Goal: Information Seeking & Learning: Learn about a topic

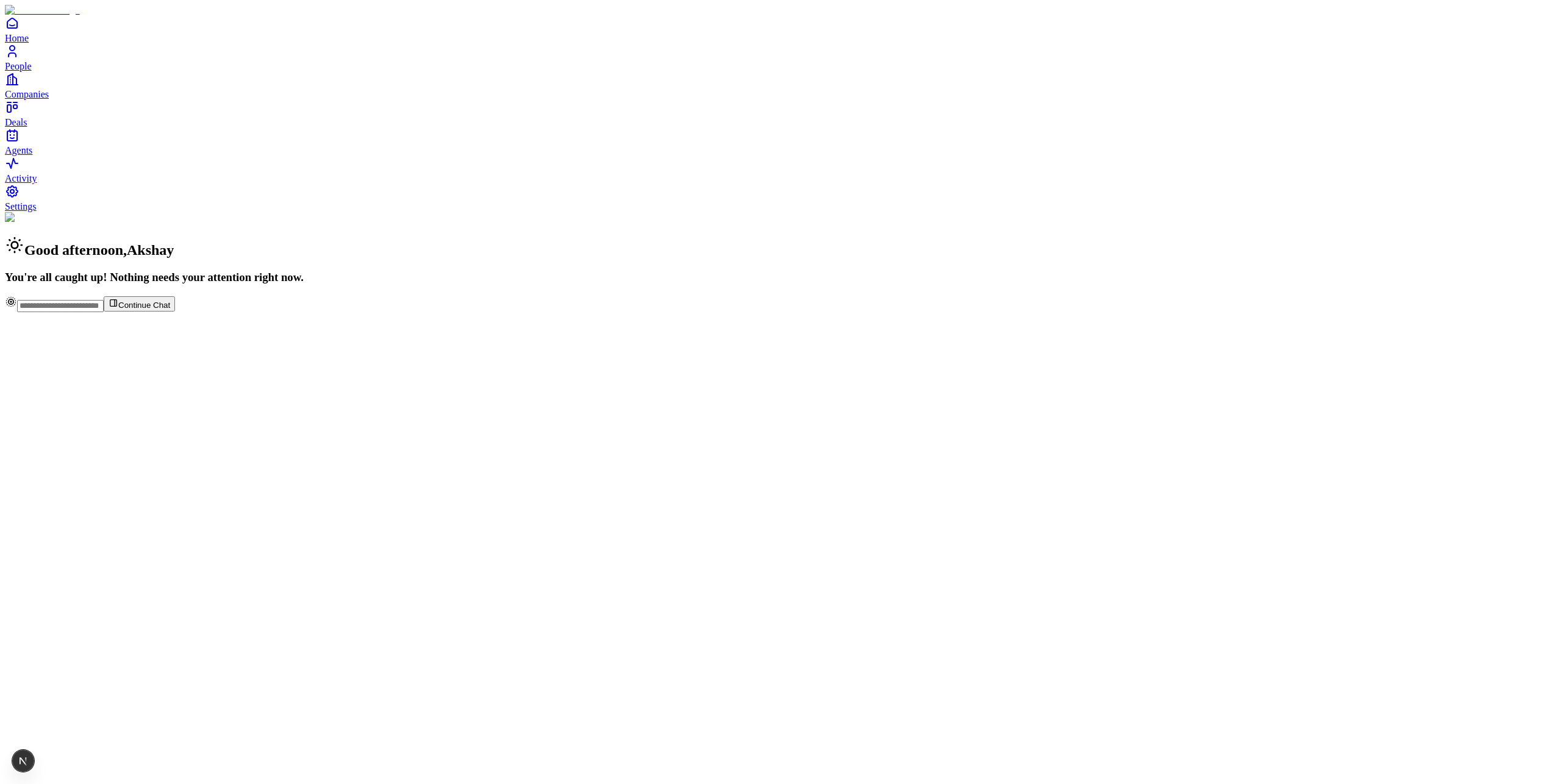
click at [104, 312] on input "text" at bounding box center [60, 306] width 86 height 12
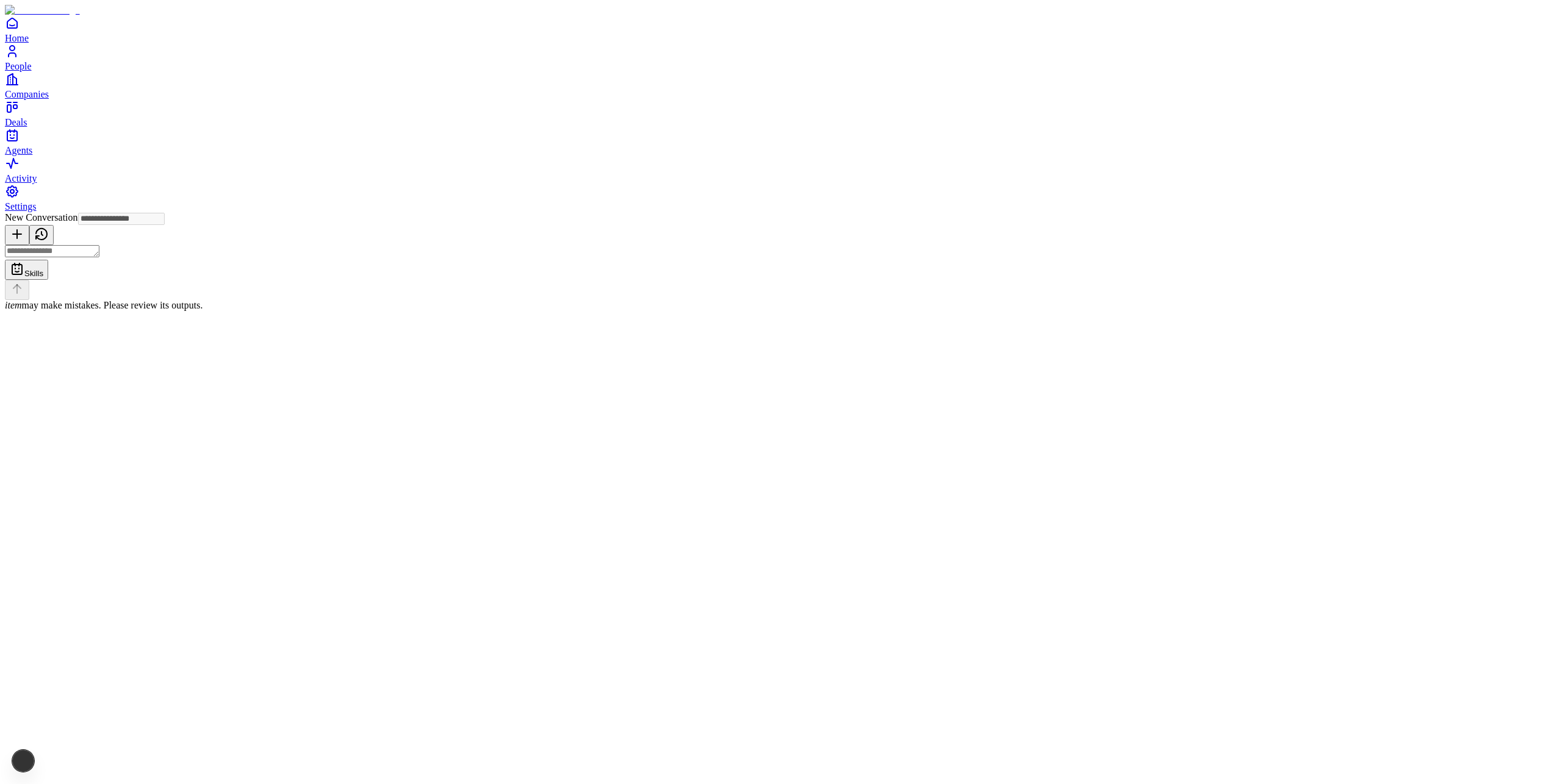
click at [706, 311] on div "Skills item may make mistakes. Please review its outputs." at bounding box center [778, 278] width 1545 height 66
click at [99, 257] on textarea at bounding box center [52, 251] width 95 height 12
type textarea "*******"
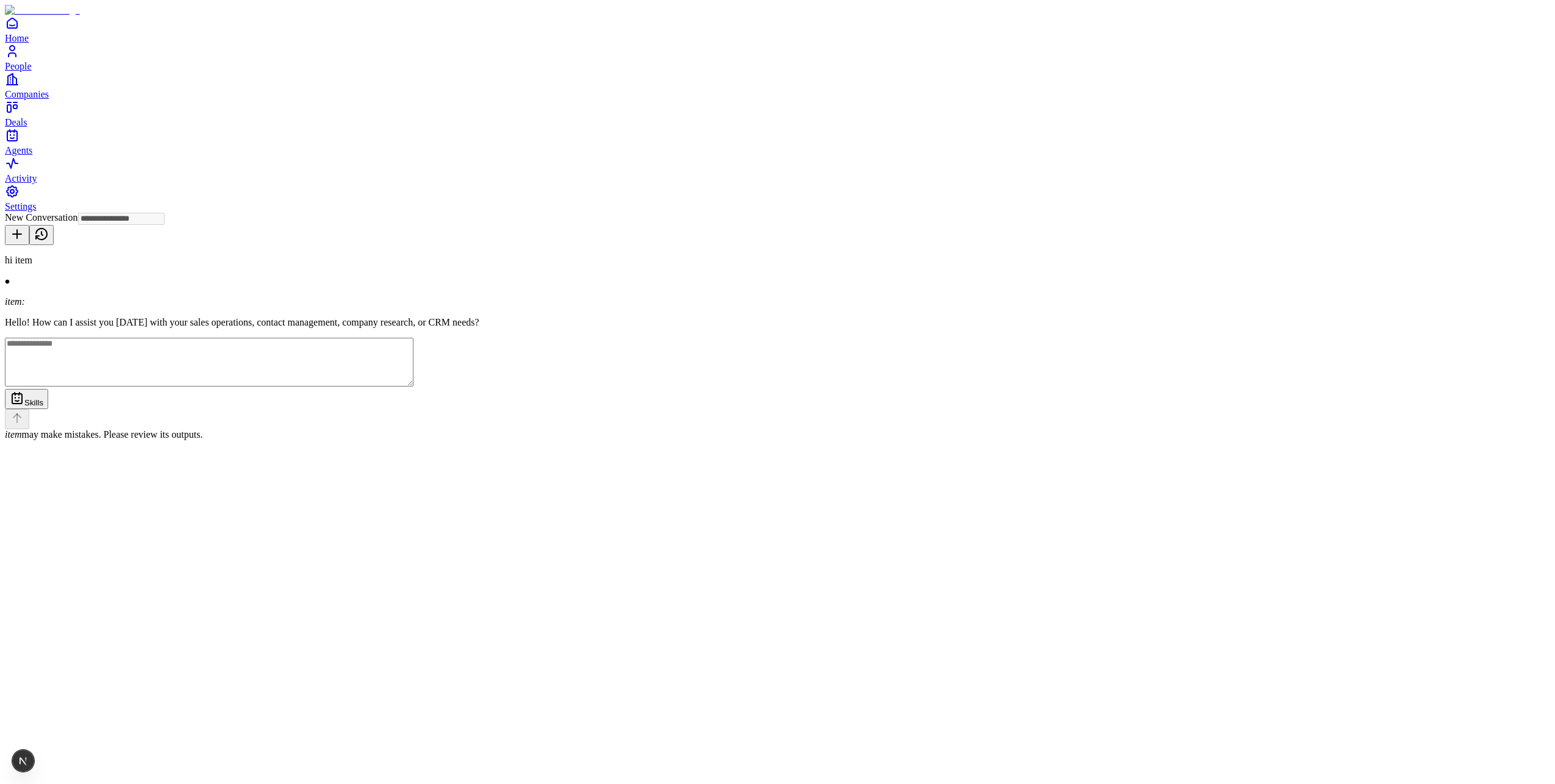
type input "**********"
click at [753, 440] on div "hi item item: Hello! How can I assist you today with your sales operations, con…" at bounding box center [778, 348] width 1545 height 186
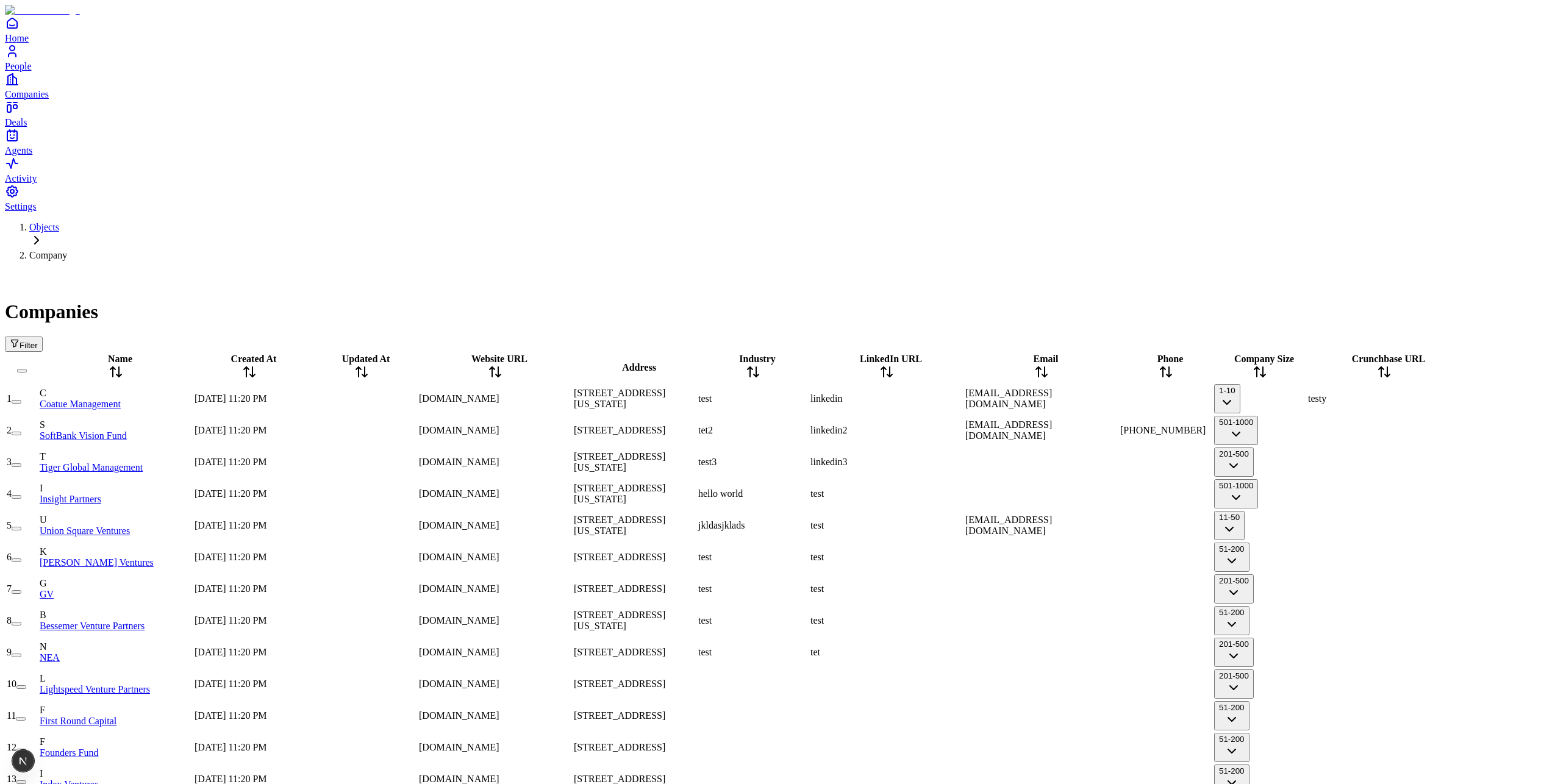
click at [500, 425] on span "[DOMAIN_NAME]" at bounding box center [459, 430] width 81 height 10
click at [505, 424] on input "**********" at bounding box center [462, 430] width 86 height 12
click at [565, 488] on div "[DOMAIN_NAME]" at bounding box center [495, 493] width 153 height 11
click at [500, 457] on span "[DOMAIN_NAME]" at bounding box center [459, 462] width 81 height 10
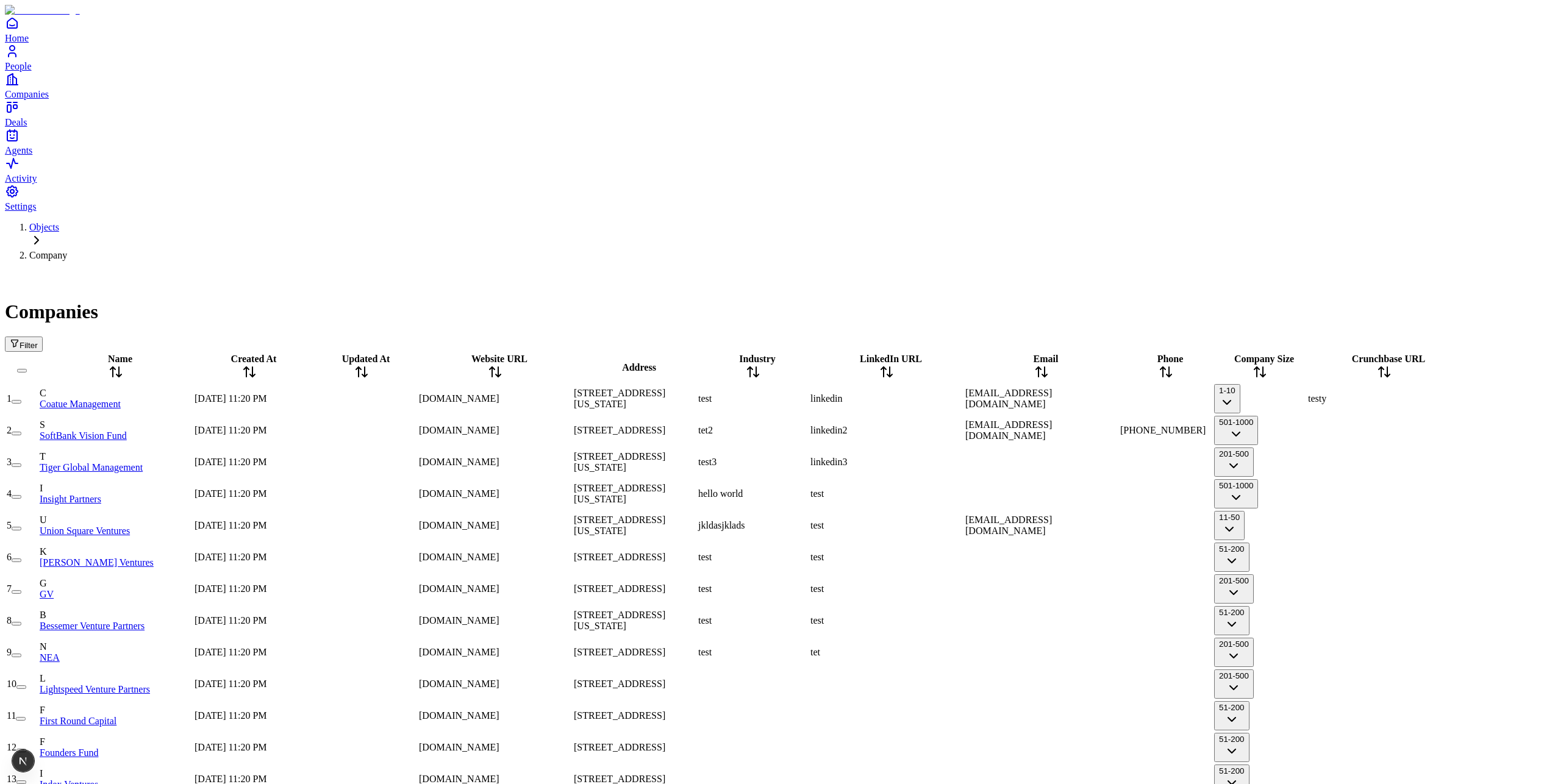
click at [500, 457] on span "[DOMAIN_NAME]" at bounding box center [459, 462] width 81 height 10
click at [500, 551] on span "[DOMAIN_NAME]" at bounding box center [459, 557] width 81 height 10
click at [558, 447] on td "[DOMAIN_NAME]" at bounding box center [495, 462] width 154 height 30
click at [554, 551] on div "[DOMAIN_NAME]" at bounding box center [495, 557] width 153 height 11
click at [808, 393] on div "test" at bounding box center [753, 398] width 110 height 11
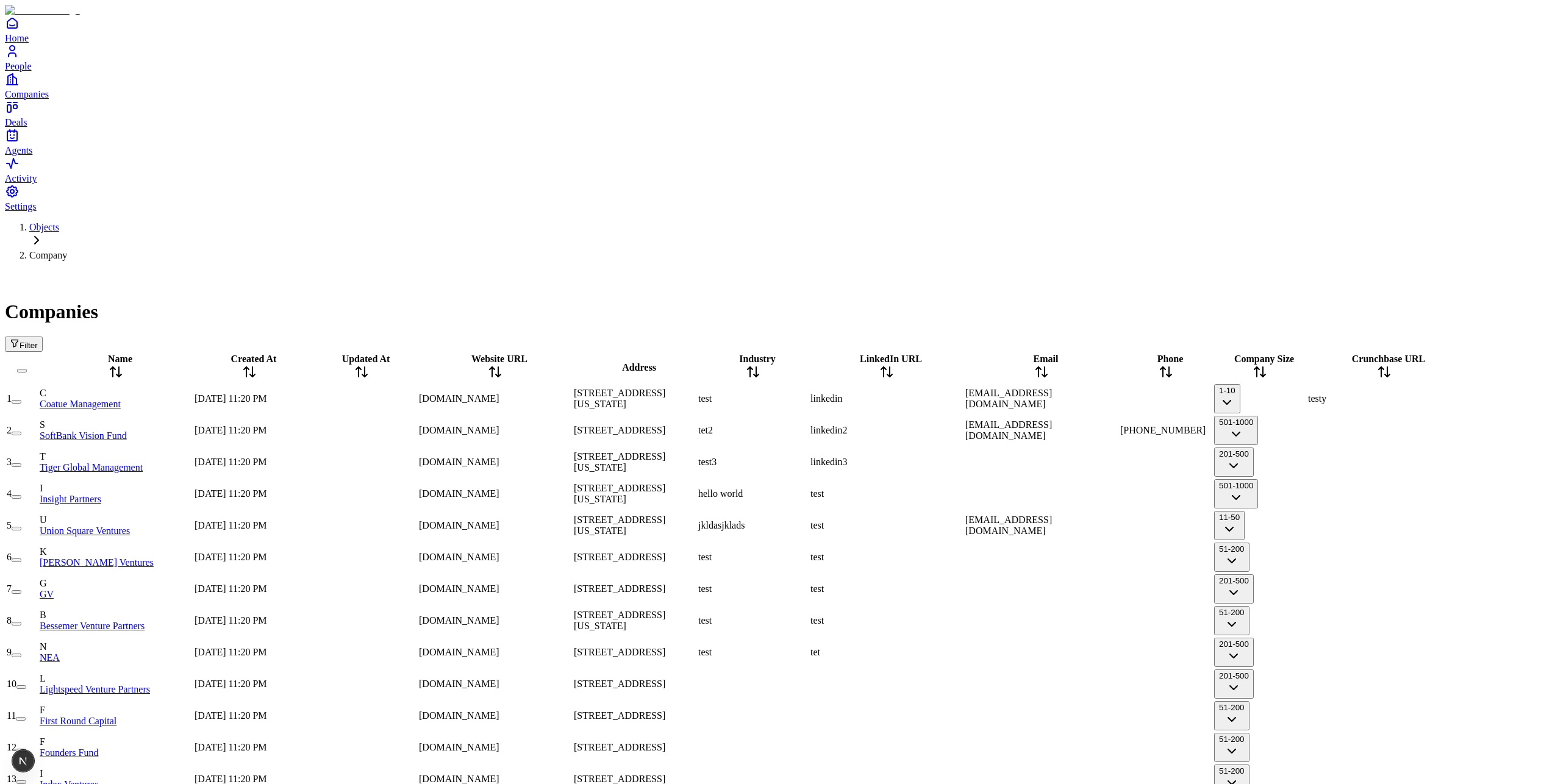
click at [954, 393] on div "linkedin" at bounding box center [887, 398] width 153 height 11
click at [1092, 388] on div "[EMAIL_ADDRESS][DOMAIN_NAME]" at bounding box center [1042, 398] width 153 height 22
click at [1186, 398] on div at bounding box center [1166, 398] width 92 height 0
click at [1212, 398] on div at bounding box center [1166, 398] width 92 height 0
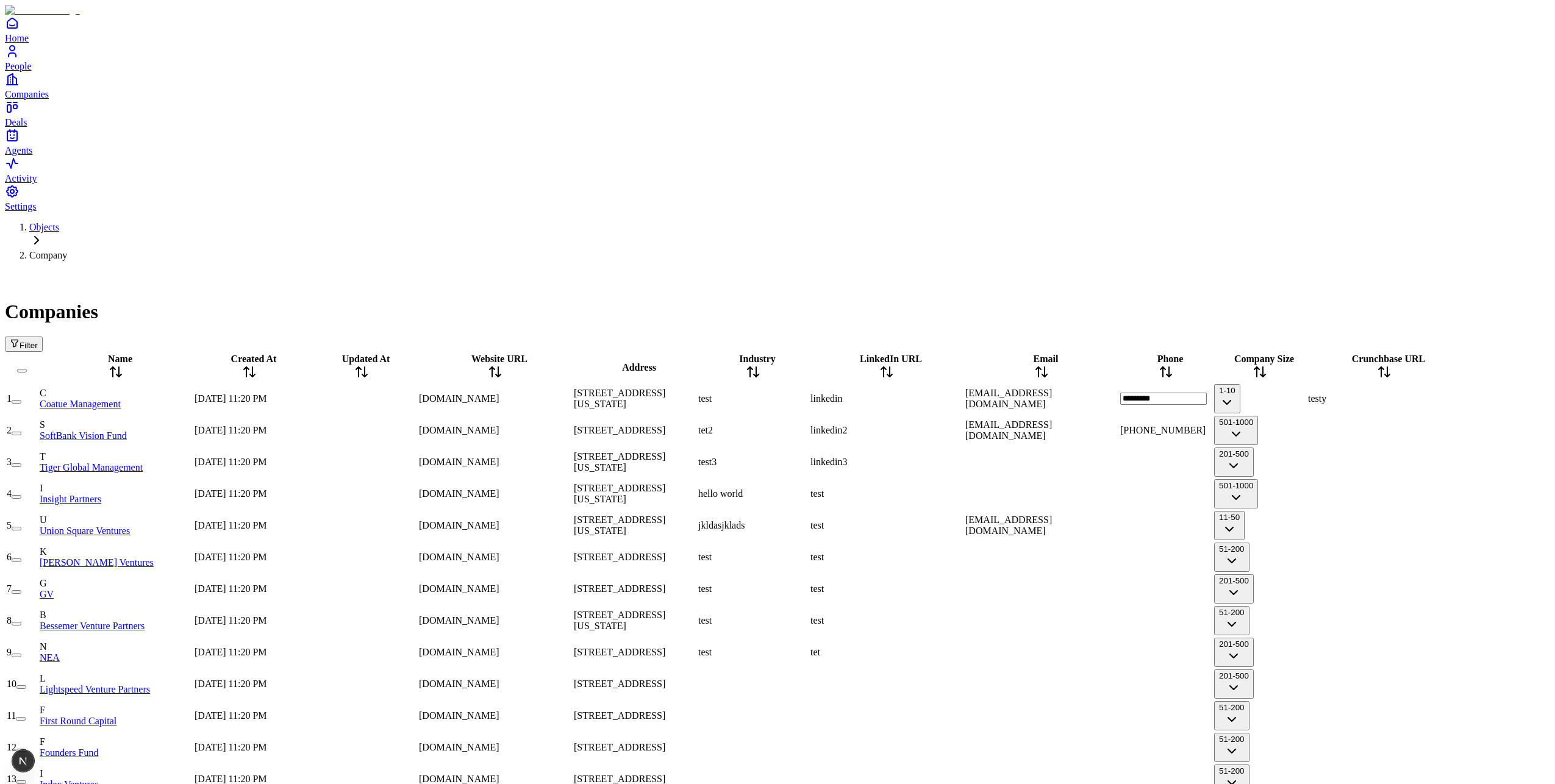
type input "**********"
click at [1212, 462] on div at bounding box center [1166, 462] width 92 height 0
click at [1212, 393] on div "(139) 939-9191" at bounding box center [1166, 398] width 92 height 11
click at [1053, 388] on div "[EMAIL_ADDRESS][DOMAIN_NAME]" at bounding box center [1042, 398] width 153 height 22
click at [1181, 393] on span "(139) 939-9191" at bounding box center [1151, 398] width 61 height 10
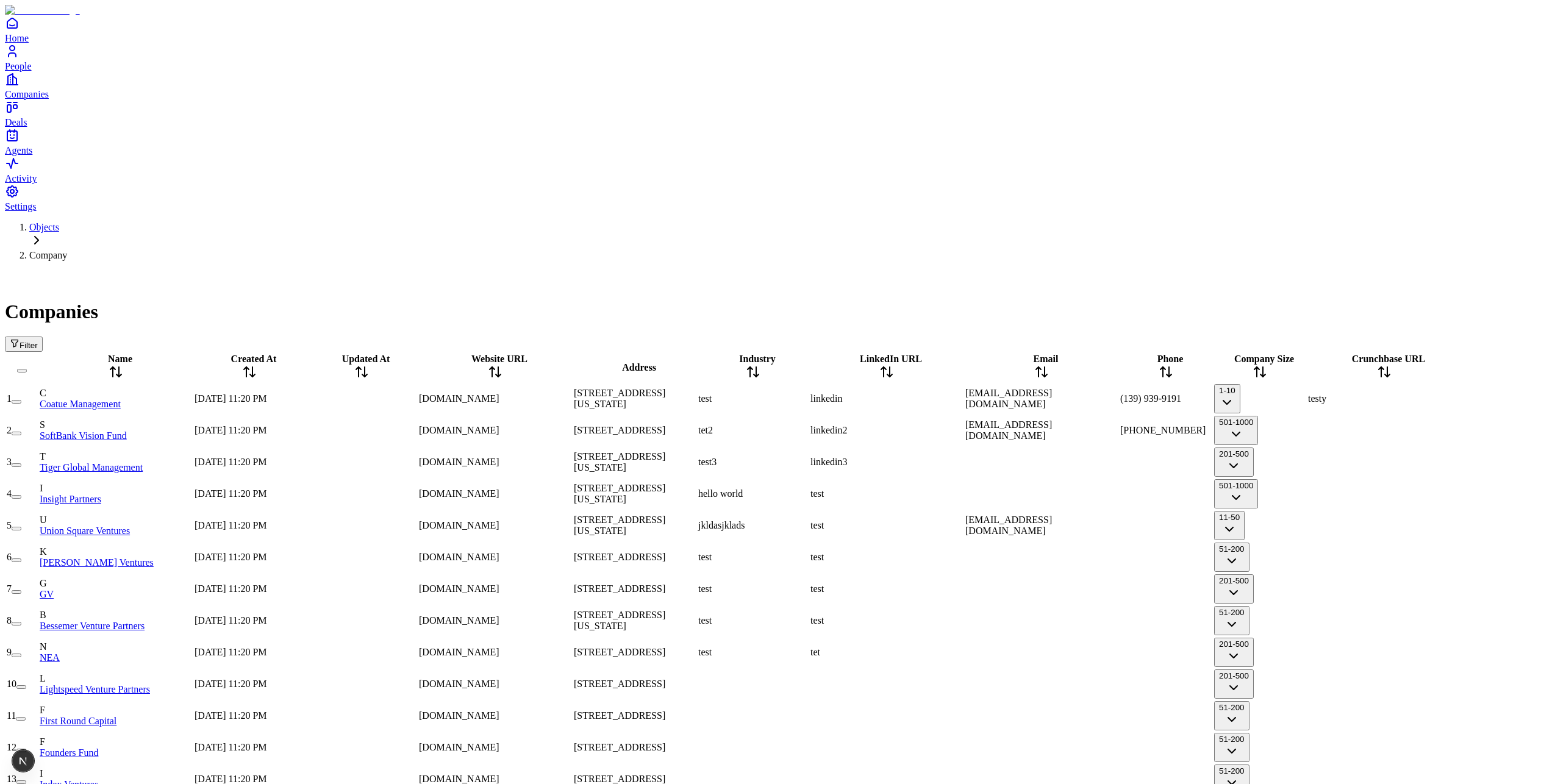
click at [1100, 388] on div "[EMAIL_ADDRESS][DOMAIN_NAME]" at bounding box center [1042, 398] width 153 height 22
click at [941, 393] on div "linkedin" at bounding box center [887, 398] width 153 height 11
click at [1052, 388] on span "[EMAIL_ADDRESS][DOMAIN_NAME]" at bounding box center [1009, 398] width 86 height 22
click at [1181, 393] on span "(139) 939-9191" at bounding box center [1151, 398] width 61 height 10
click at [1240, 384] on button "1-10" at bounding box center [1227, 398] width 26 height 29
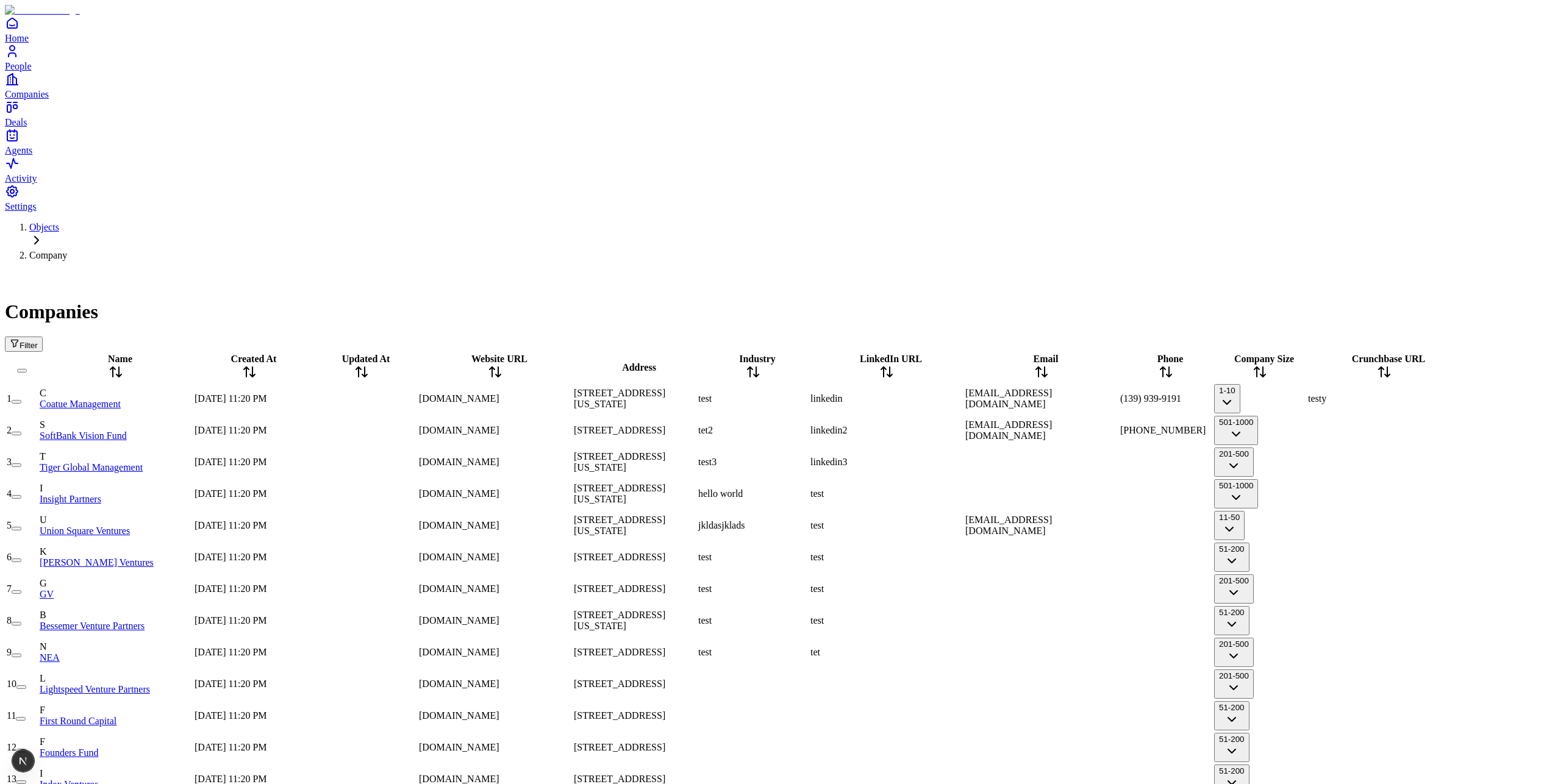
click at [554, 393] on div "[DOMAIN_NAME]" at bounding box center [495, 398] width 153 height 11
click at [550, 425] on div "[DOMAIN_NAME]" at bounding box center [495, 430] width 153 height 11
click at [548, 393] on div "[DOMAIN_NAME]" at bounding box center [495, 398] width 153 height 11
click at [525, 425] on div "[DOMAIN_NAME]" at bounding box center [495, 430] width 153 height 11
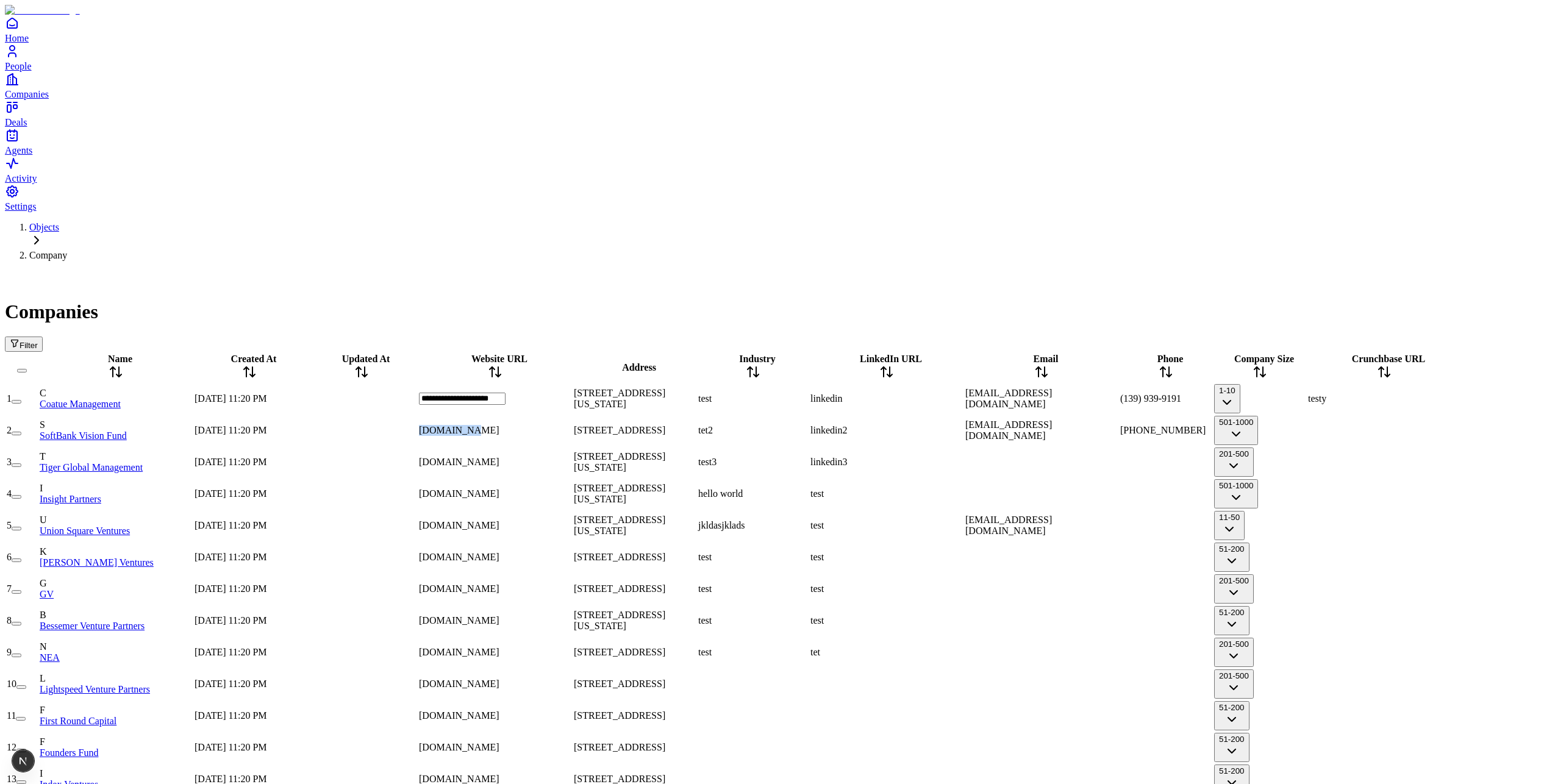
click at [525, 425] on div "[DOMAIN_NAME]" at bounding box center [495, 430] width 153 height 11
click at [500, 457] on span "[DOMAIN_NAME]" at bounding box center [459, 462] width 81 height 10
click at [414, 398] on div at bounding box center [362, 398] width 110 height 0
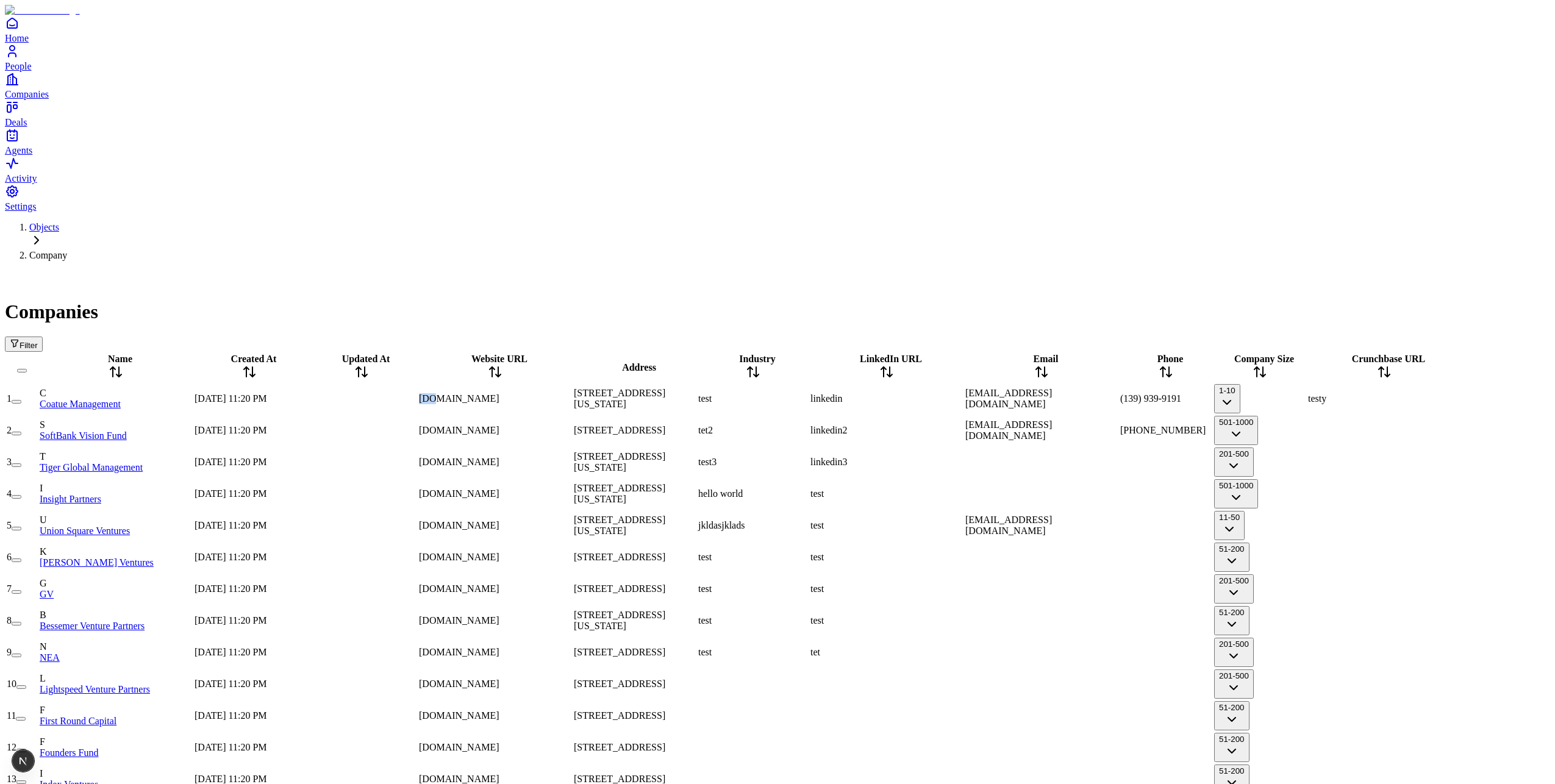
click at [414, 398] on div at bounding box center [362, 398] width 110 height 0
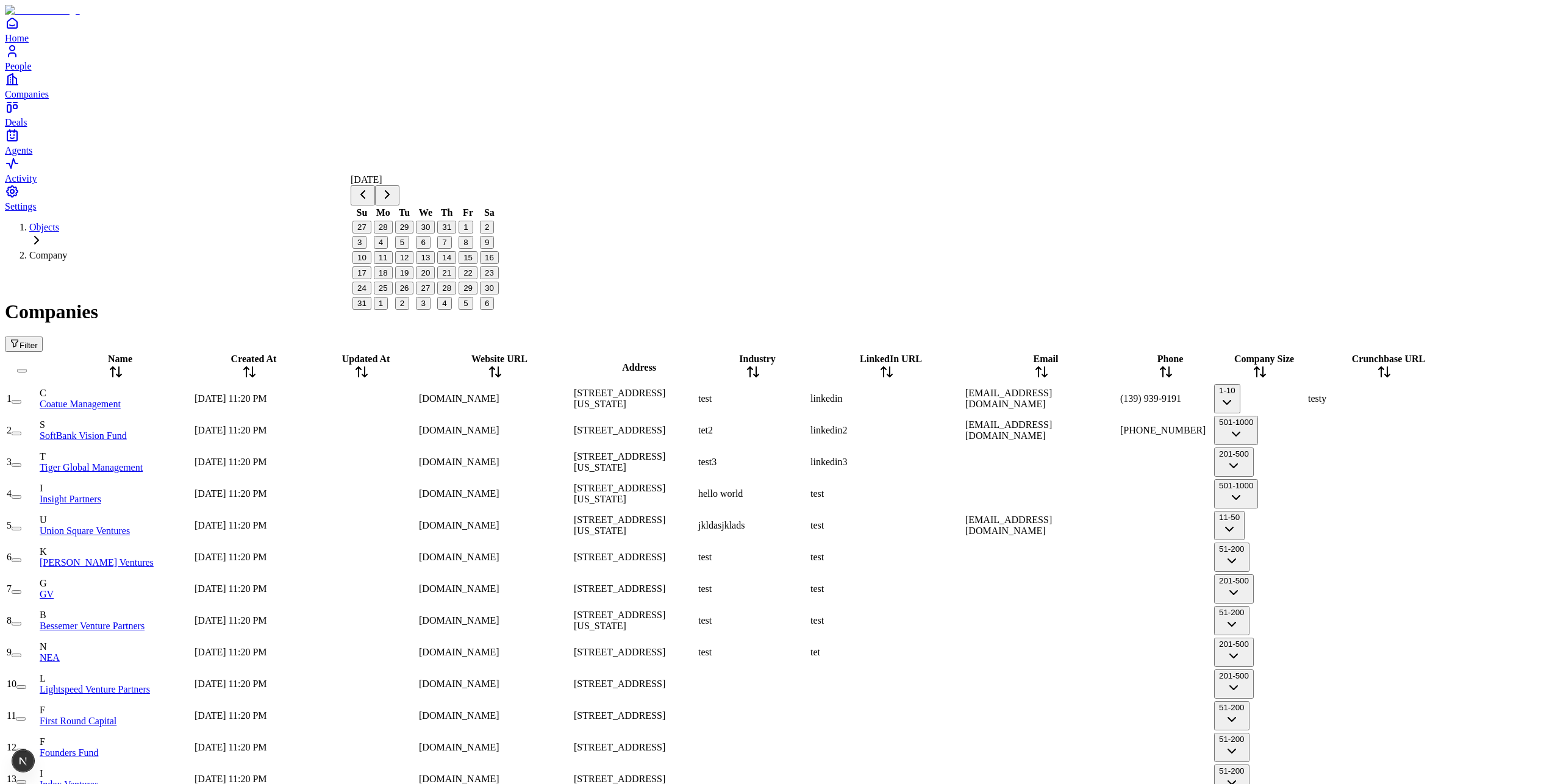
click at [435, 337] on div "Filter" at bounding box center [778, 344] width 1545 height 15
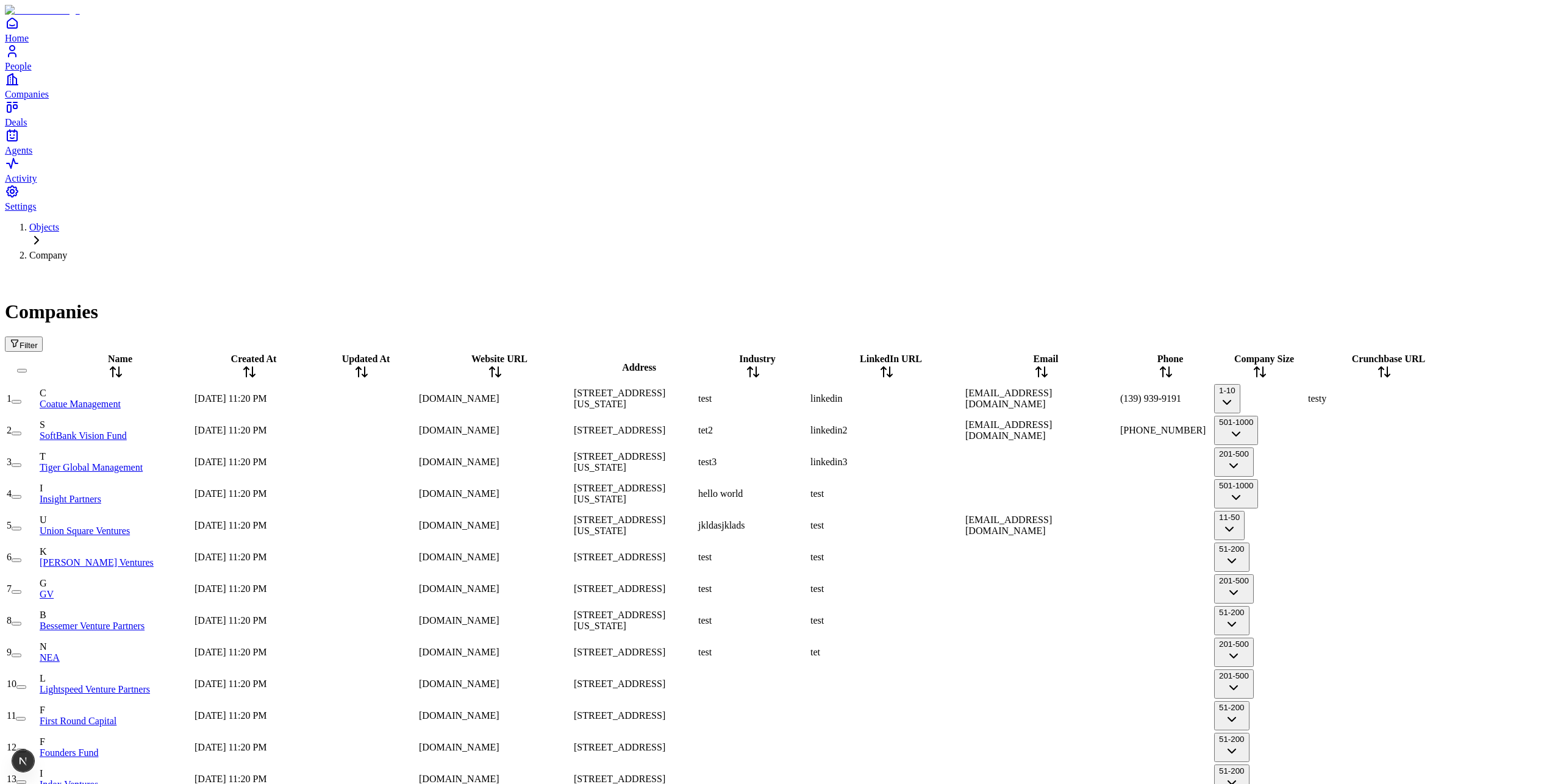
click at [572, 457] on div "[DOMAIN_NAME]" at bounding box center [495, 462] width 153 height 11
type input "*****"
click at [43, 337] on button "Filter" at bounding box center [24, 344] width 38 height 15
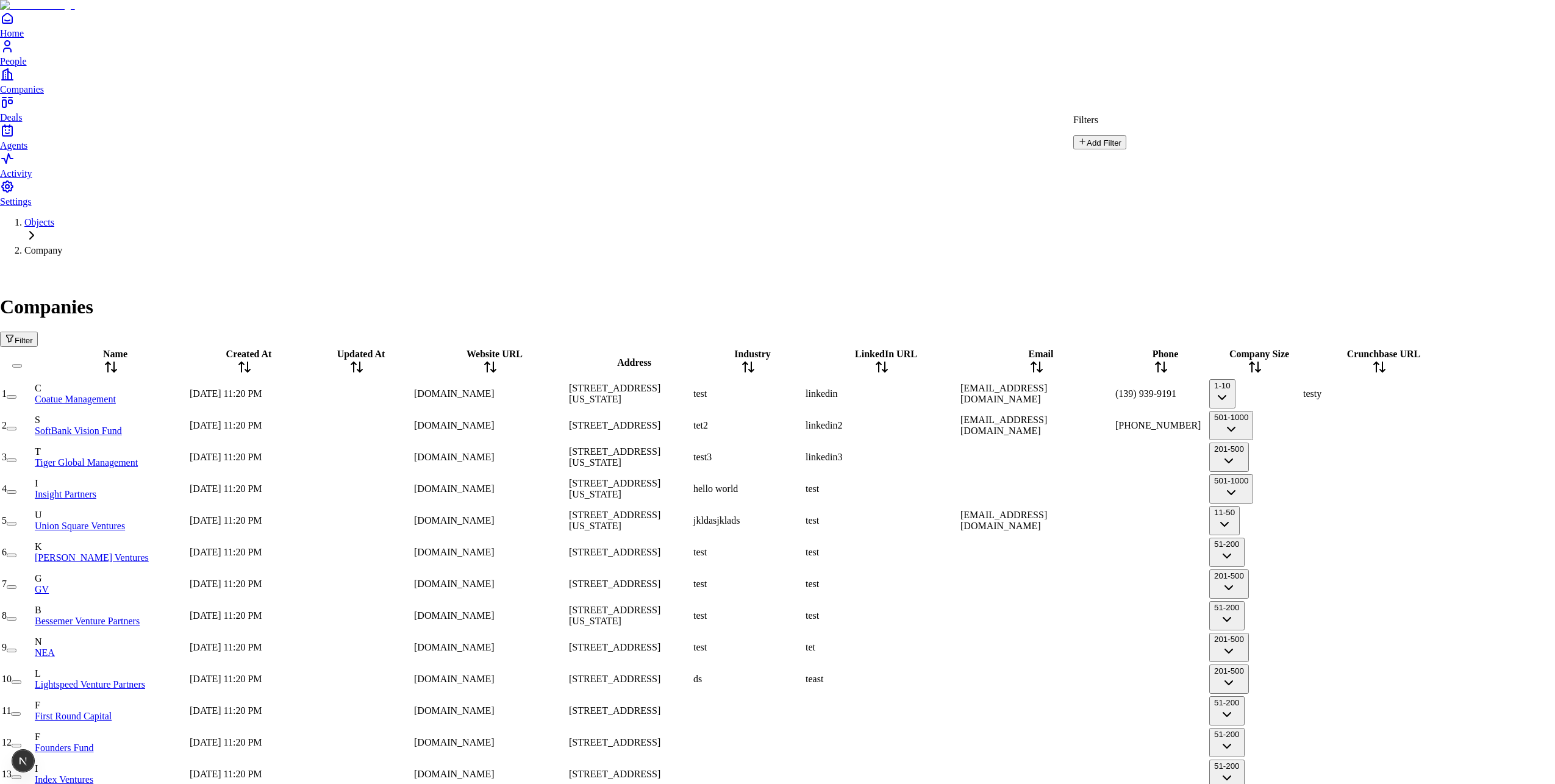
click at [1127, 149] on button "Add Filter" at bounding box center [1100, 142] width 53 height 14
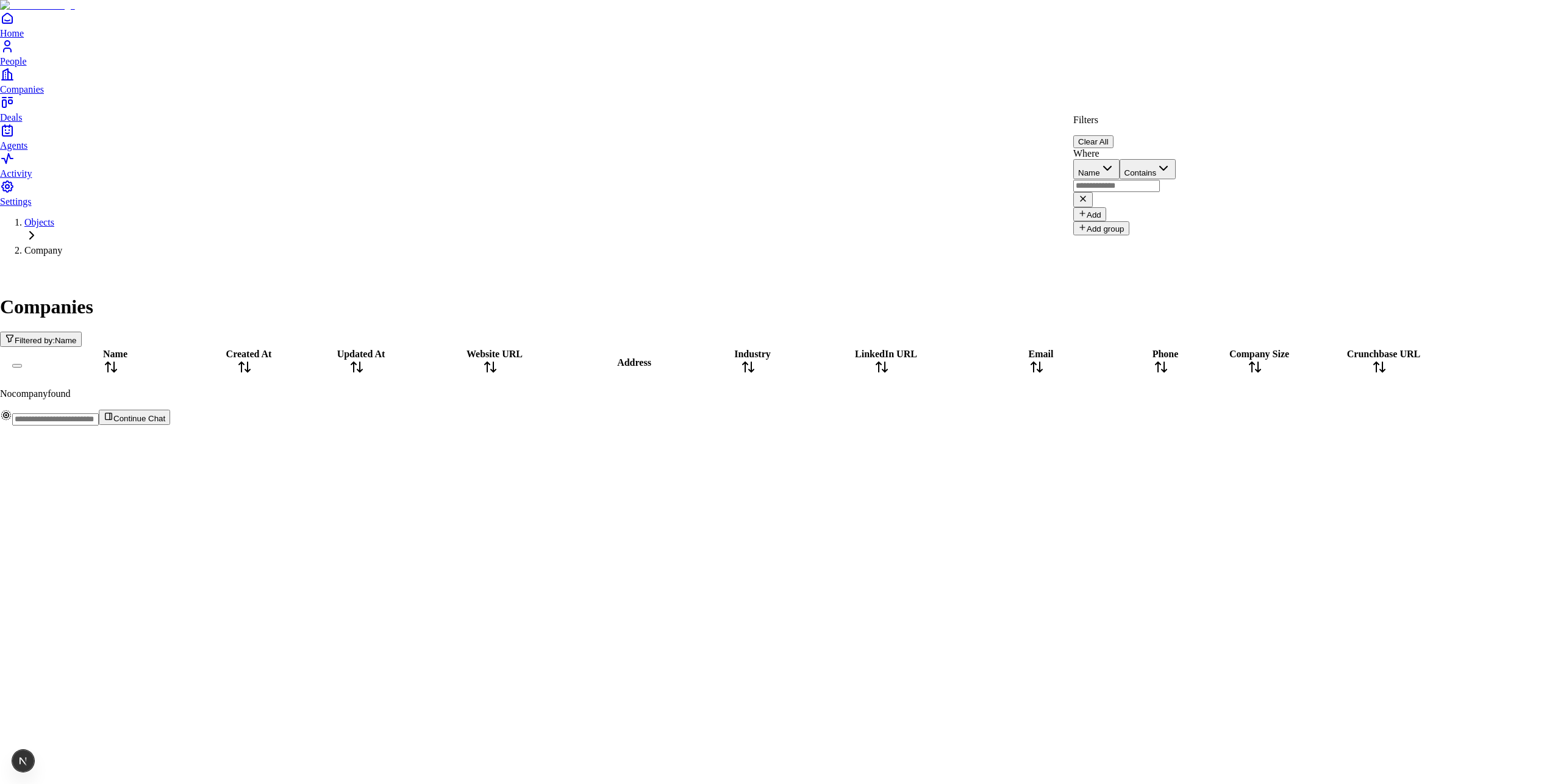
click at [1114, 135] on button "Clear All" at bounding box center [1093, 142] width 40 height 13
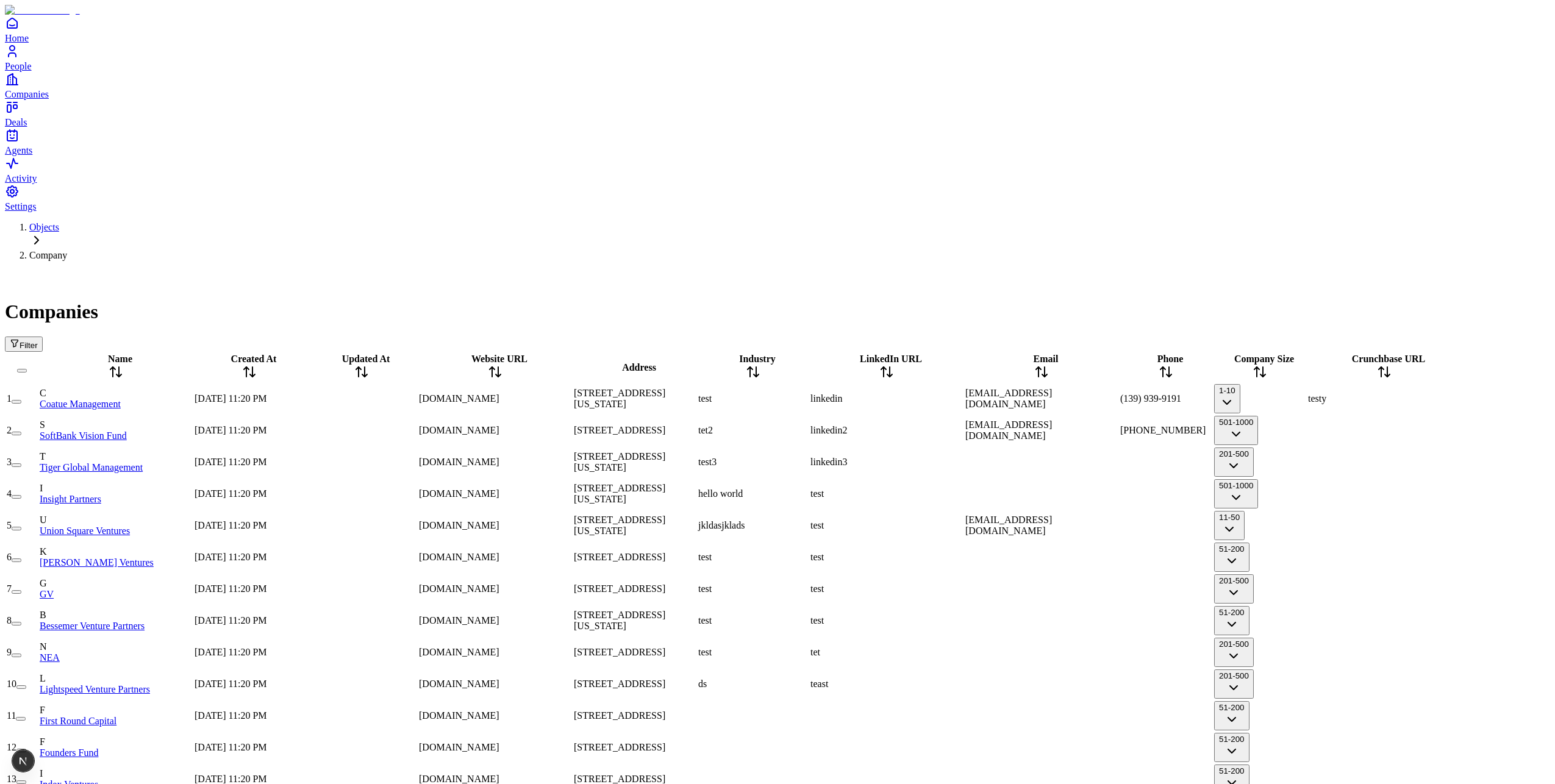
click at [18, 340] on icon "button" at bounding box center [15, 343] width 7 height 7
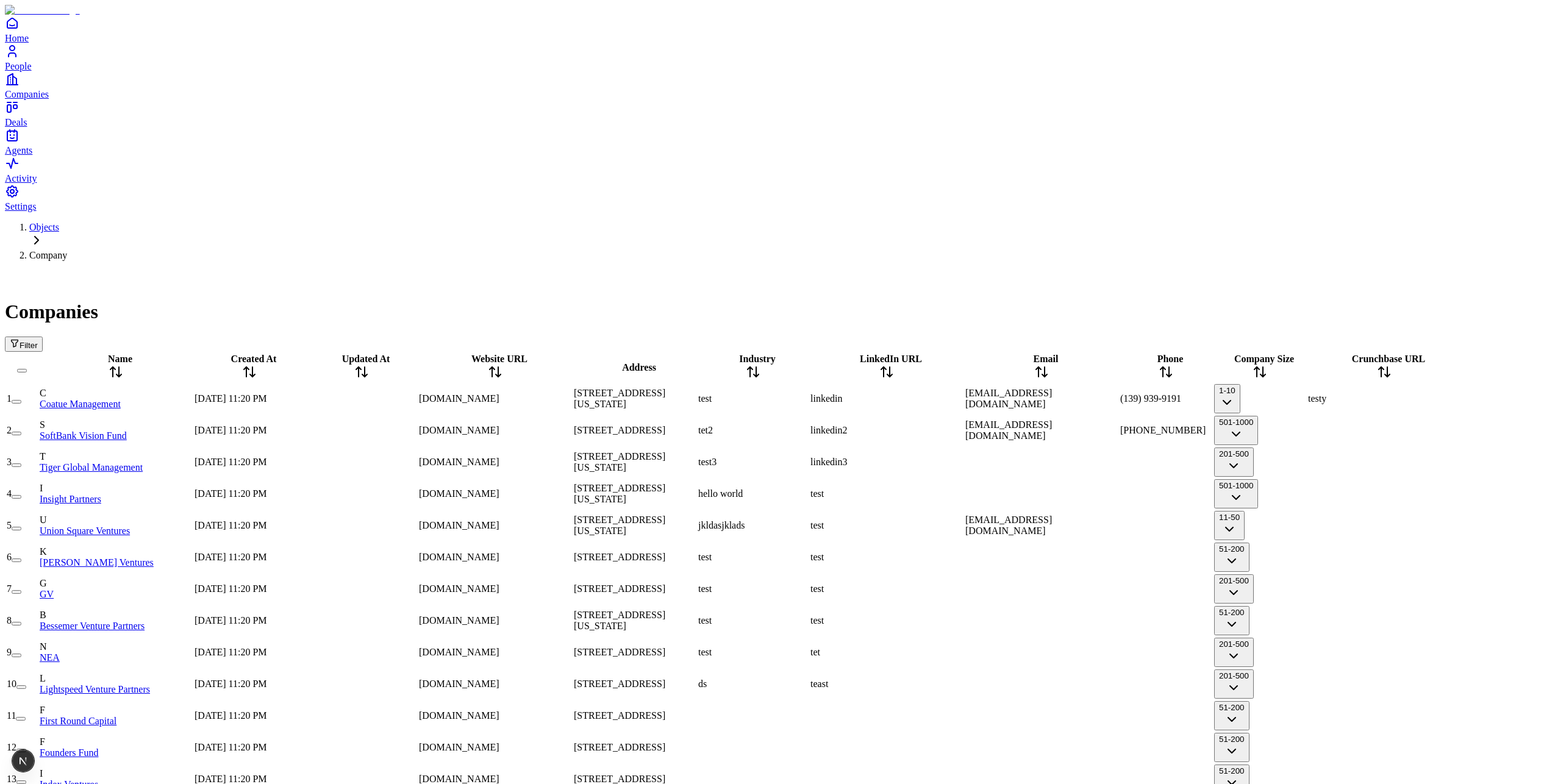
click at [43, 337] on button "Filter" at bounding box center [24, 344] width 38 height 15
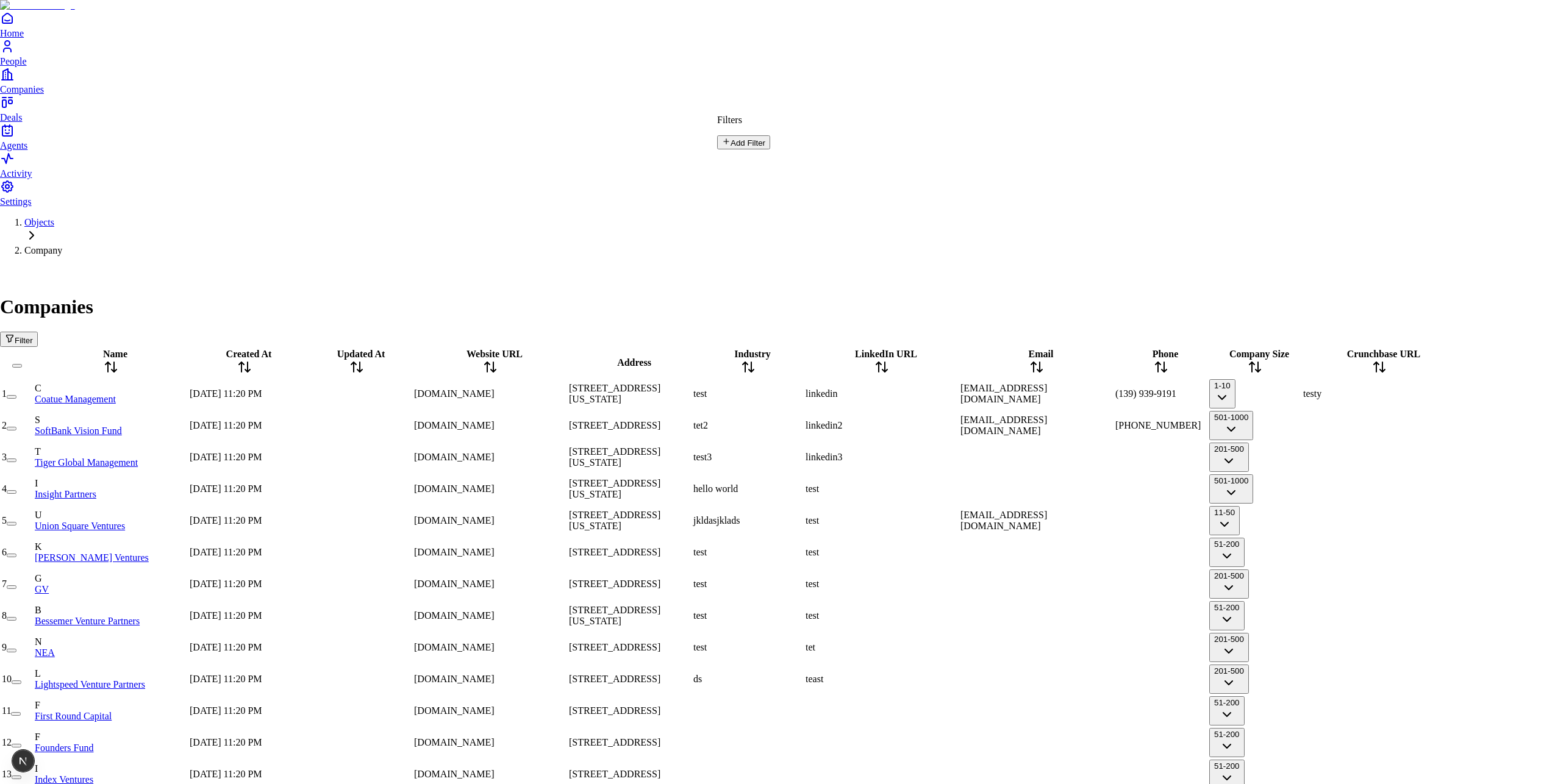
click at [771, 148] on button "Add Filter" at bounding box center [743, 142] width 53 height 14
click at [758, 135] on button "Clear All" at bounding box center [737, 142] width 40 height 13
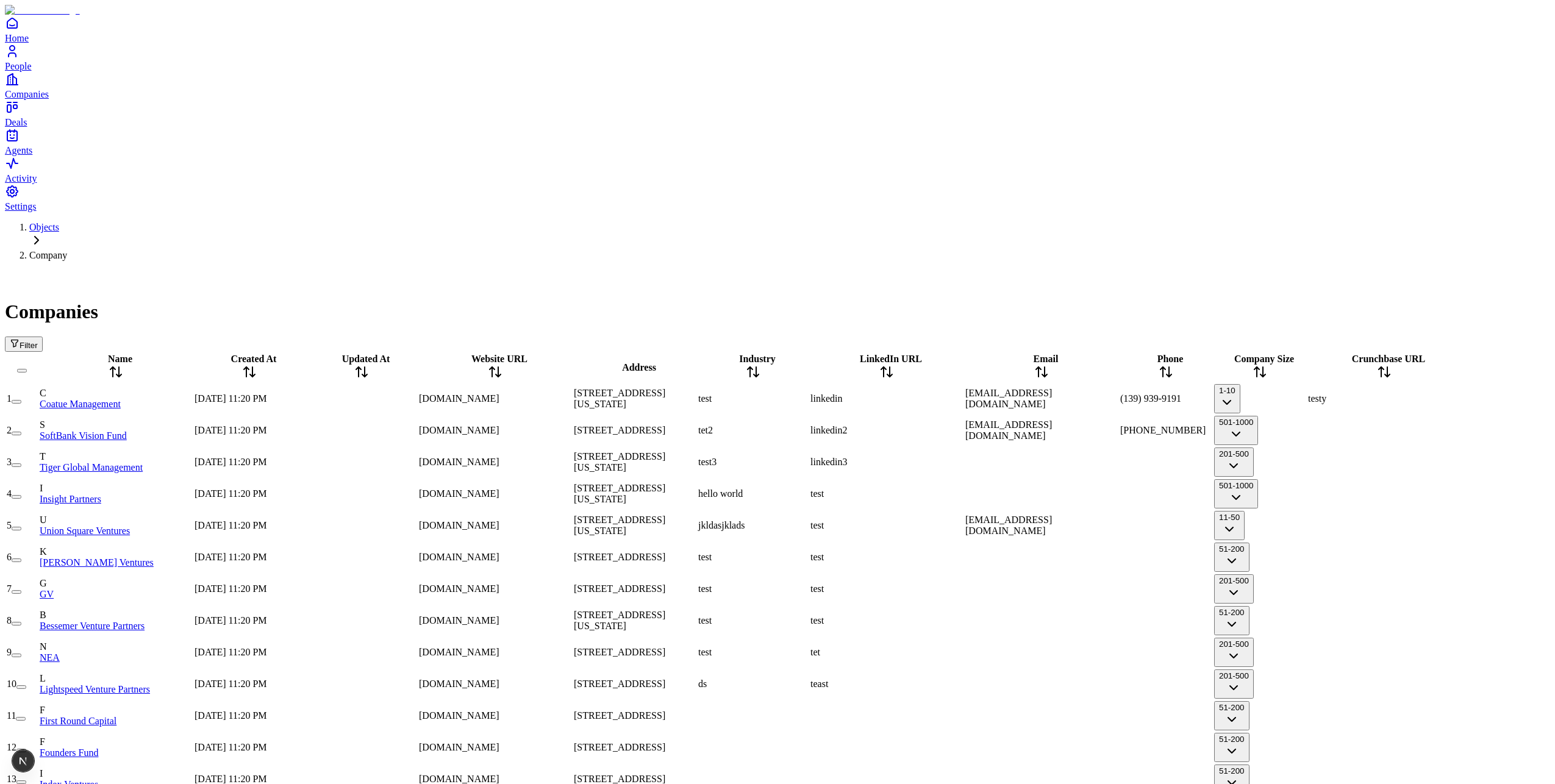
click at [507, 353] on span "Website URL" at bounding box center [500, 358] width 56 height 10
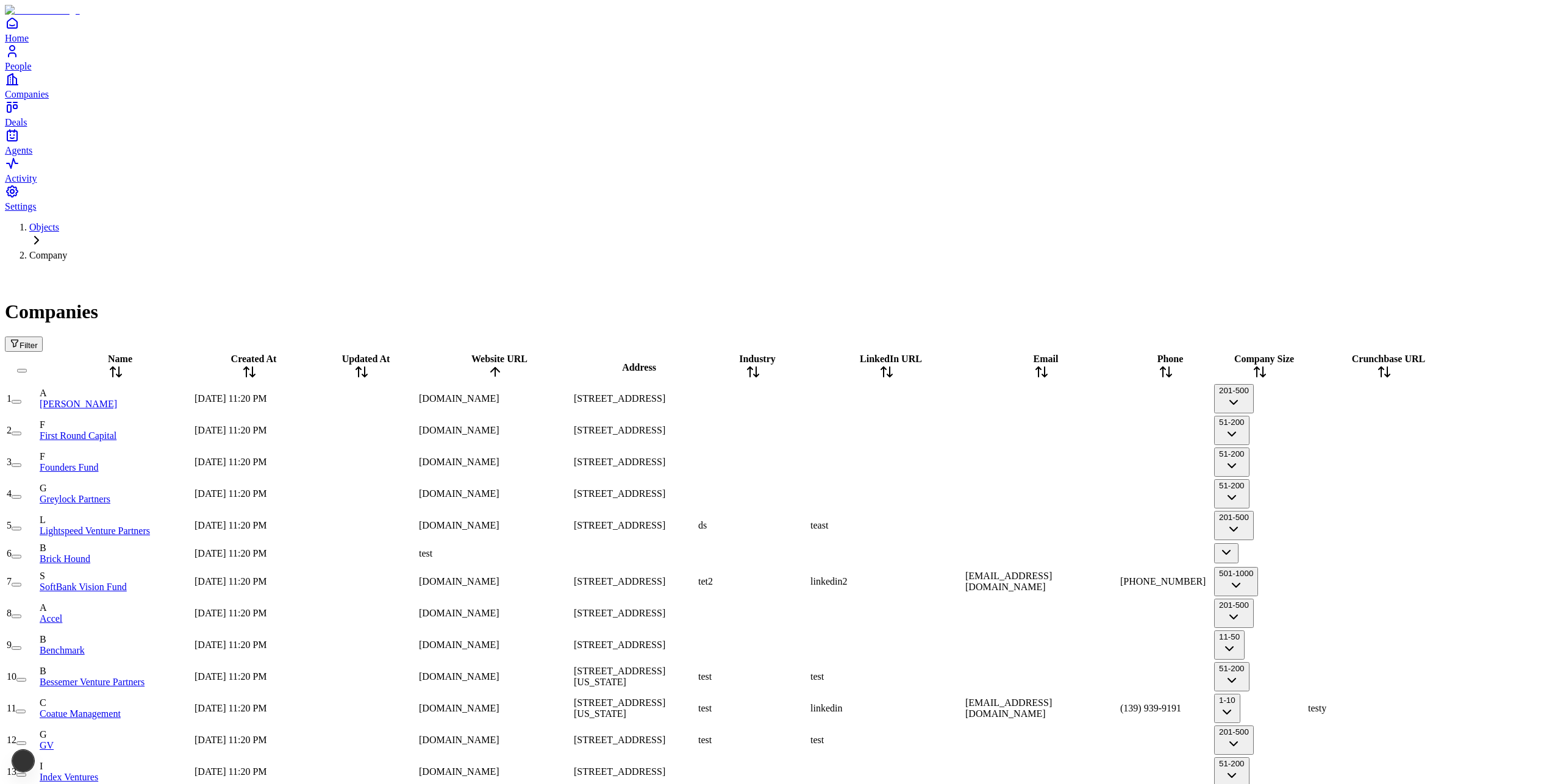
click at [474, 353] on span "Website URL" at bounding box center [500, 358] width 56 height 10
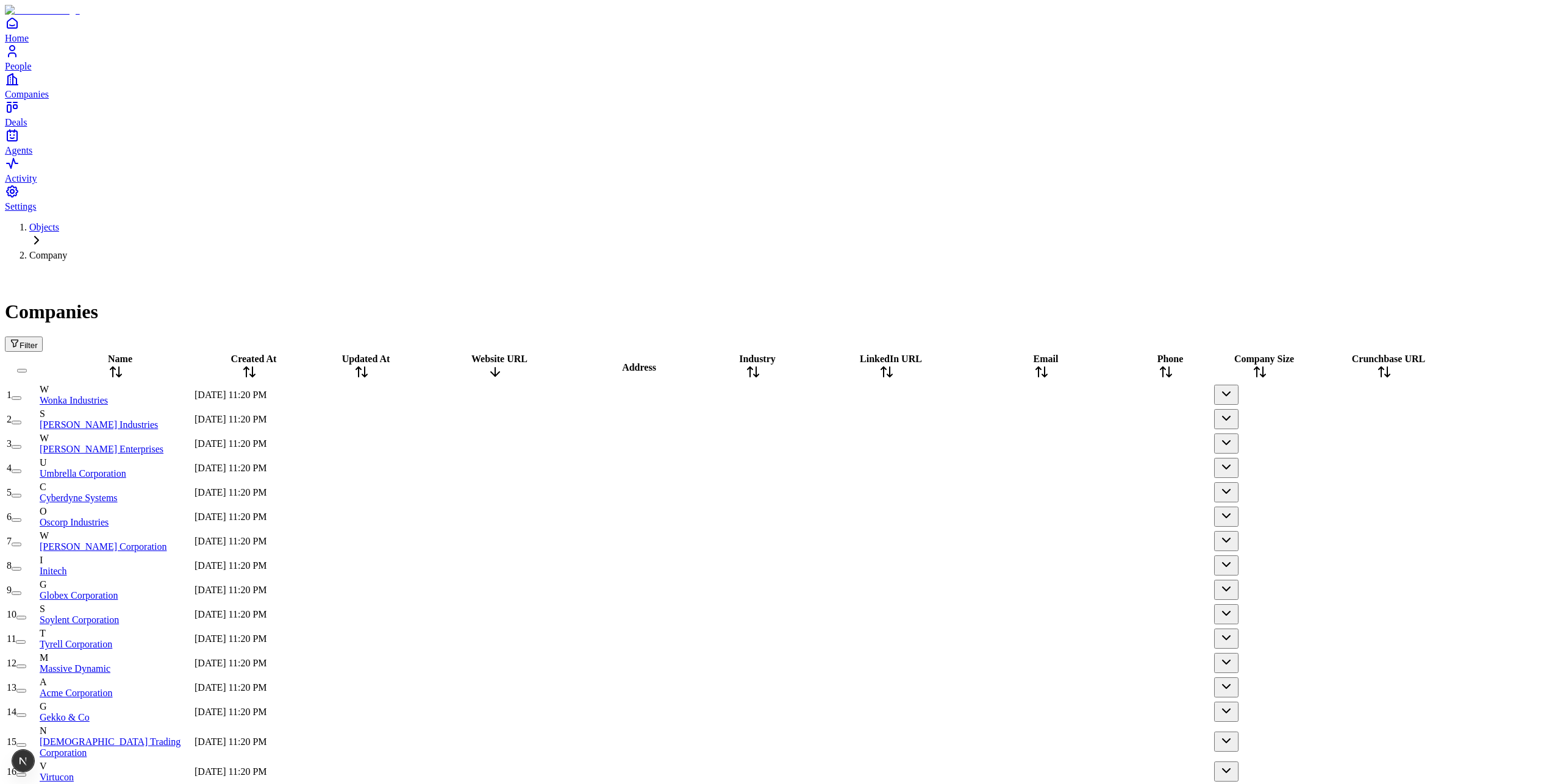
click at [495, 353] on div "Website URL" at bounding box center [495, 367] width 153 height 28
click at [495, 353] on span "Website URL" at bounding box center [500, 358] width 56 height 10
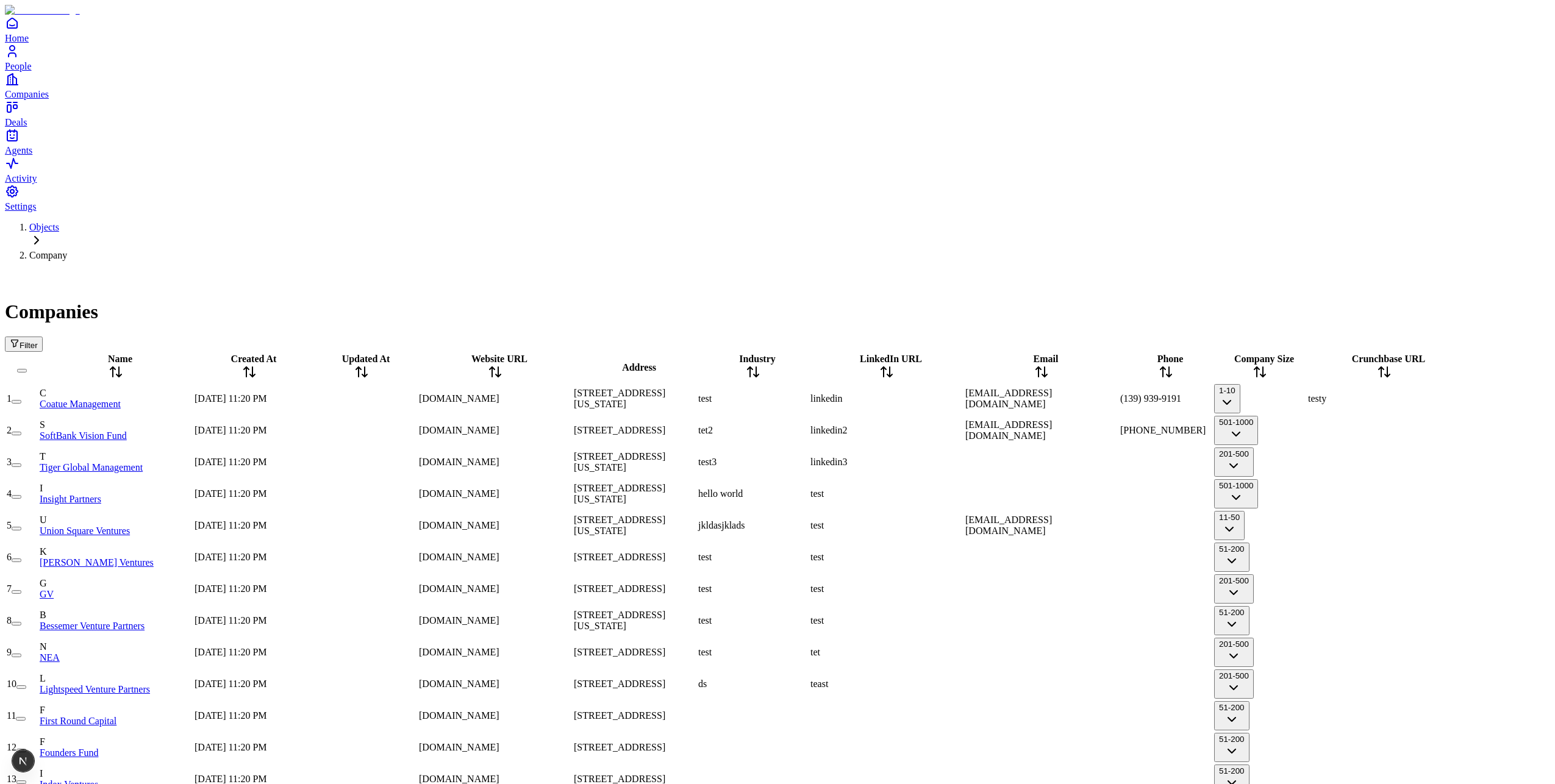
click at [38, 341] on span "Filter" at bounding box center [29, 345] width 18 height 9
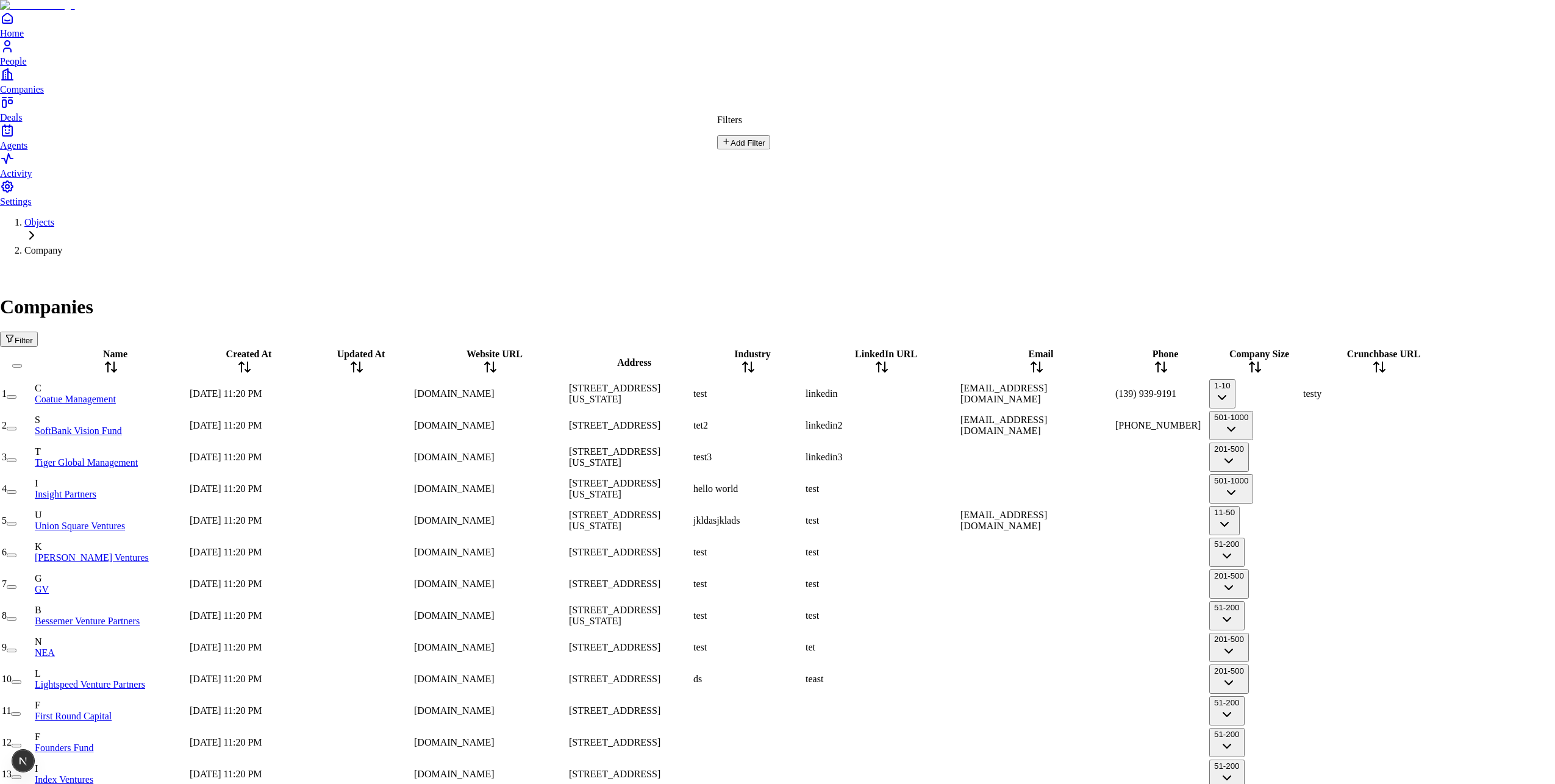
click at [771, 149] on button "Add Filter" at bounding box center [743, 142] width 53 height 14
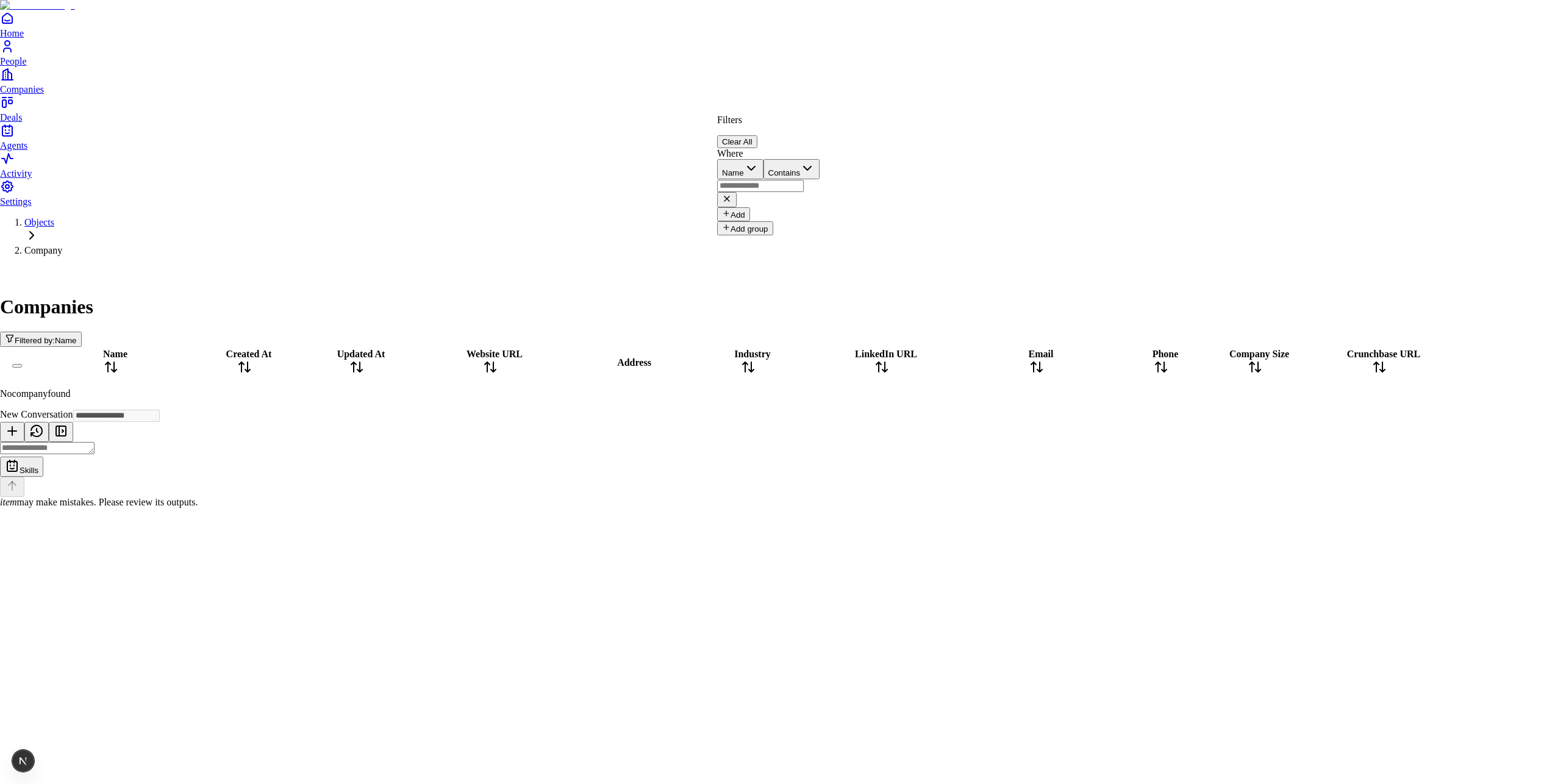
click at [758, 135] on button "Clear All" at bounding box center [737, 142] width 40 height 13
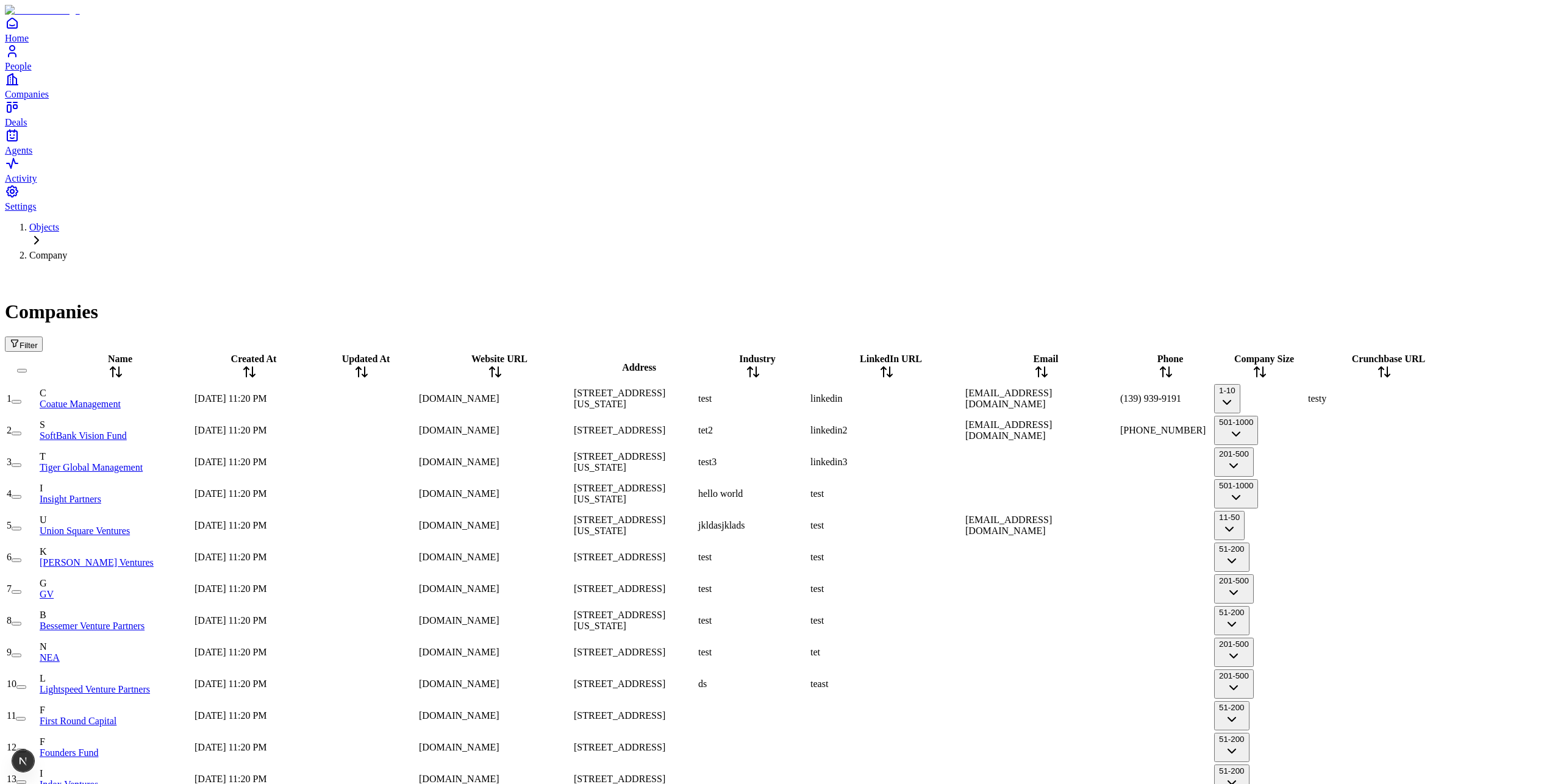
click at [996, 271] on div "Companies" at bounding box center [778, 297] width 1545 height 53
